Goal: Navigation & Orientation: Understand site structure

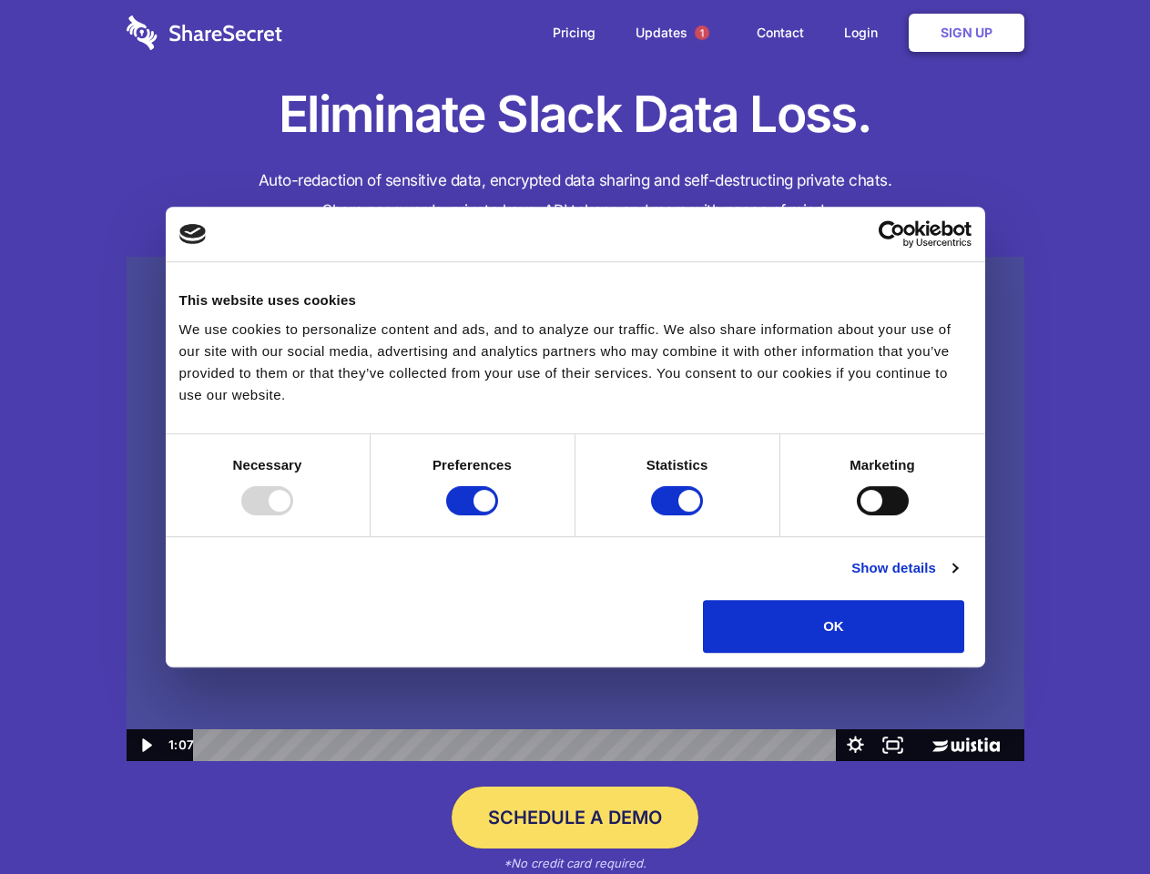
click at [574, 437] on img at bounding box center [576, 509] width 898 height 505
click at [293, 515] on div at bounding box center [267, 500] width 52 height 29
click at [498, 515] on input "Preferences" at bounding box center [472, 500] width 52 height 29
checkbox input "false"
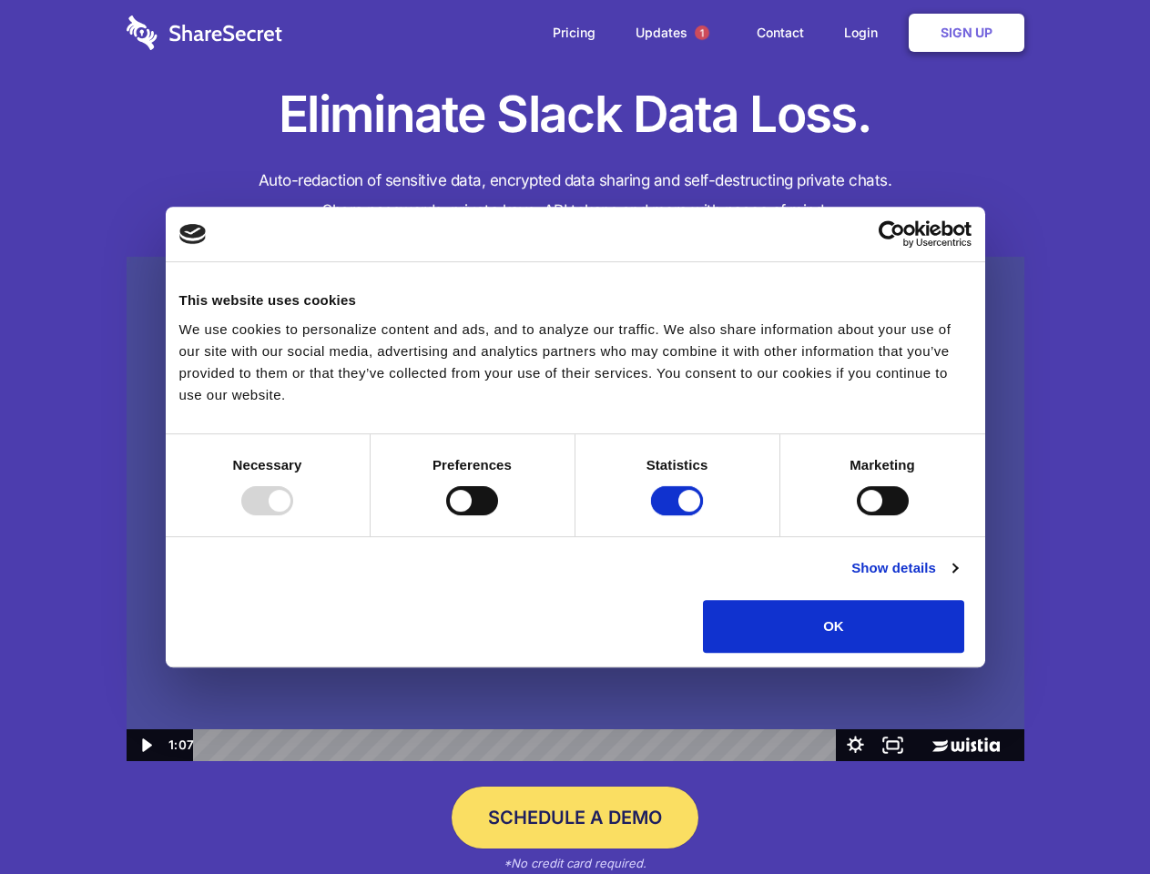
click at [679, 515] on input "Statistics" at bounding box center [677, 500] width 52 height 29
checkbox input "false"
click at [857, 515] on input "Marketing" at bounding box center [883, 500] width 52 height 29
checkbox input "true"
click at [957, 579] on link "Show details" at bounding box center [904, 568] width 106 height 22
